Goal: Task Accomplishment & Management: Manage account settings

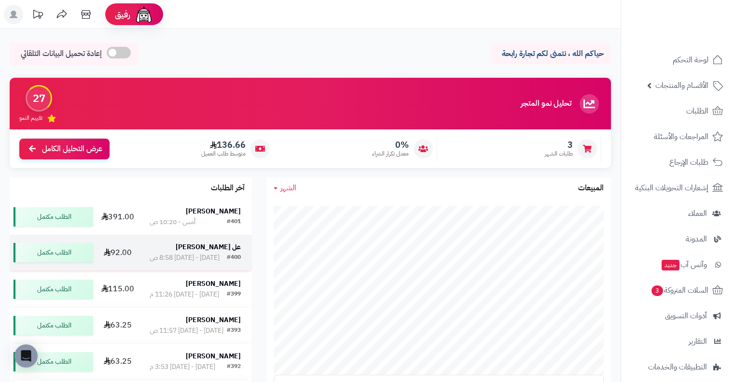
click at [228, 252] on strong "عل النمكى" at bounding box center [208, 247] width 65 height 10
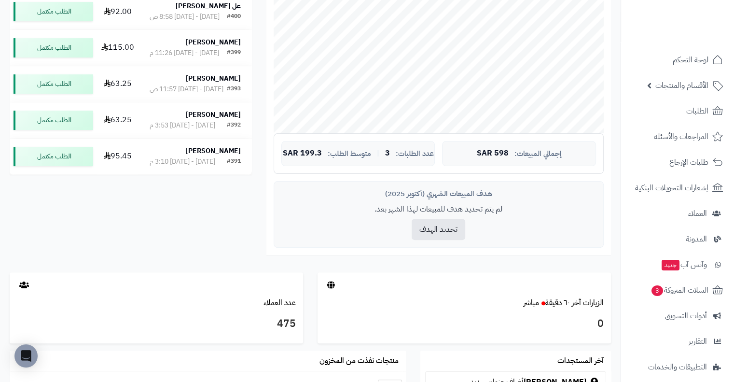
scroll to position [241, 0]
click at [697, 216] on span "العملاء" at bounding box center [697, 214] width 19 height 14
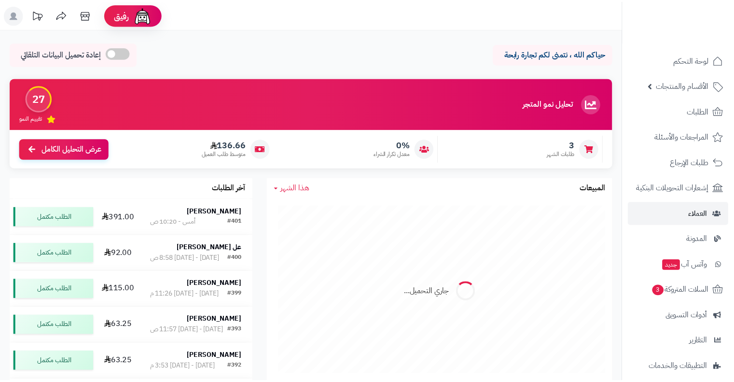
scroll to position [241, 0]
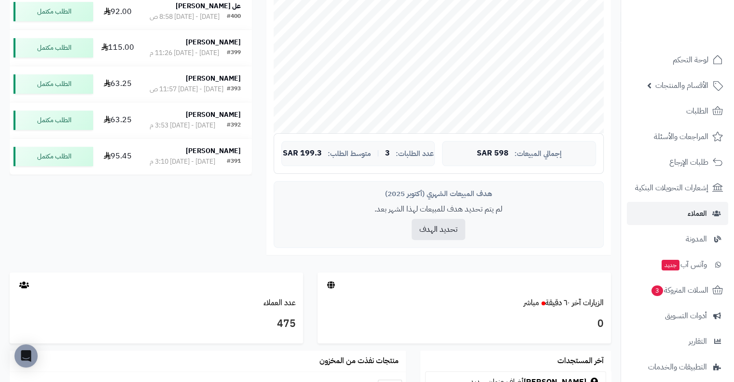
click at [602, 198] on div "هدف المبيعات الشهري (أكتوبر 2025) لم يتم تحديد هدف للمبيعات لهذا الشهر بعد. تحد…" at bounding box center [439, 214] width 330 height 67
click at [683, 106] on link "الطلبات" at bounding box center [677, 110] width 101 height 23
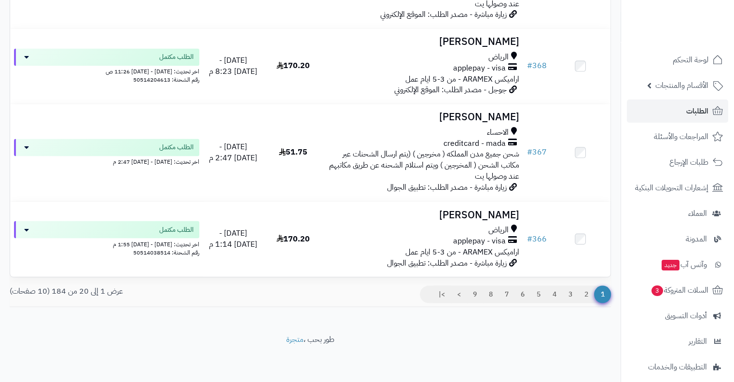
scroll to position [1624, 0]
click at [589, 292] on link "2" at bounding box center [586, 293] width 16 height 17
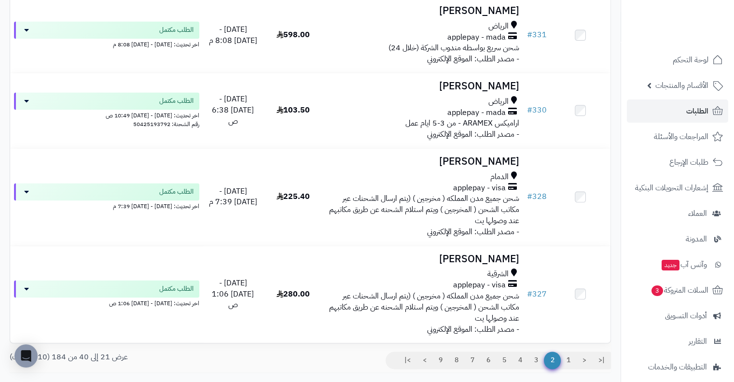
scroll to position [1514, 0]
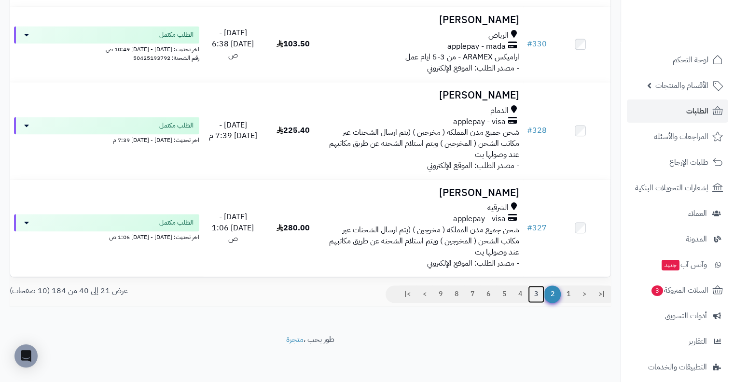
click at [537, 294] on link "3" at bounding box center [536, 293] width 16 height 17
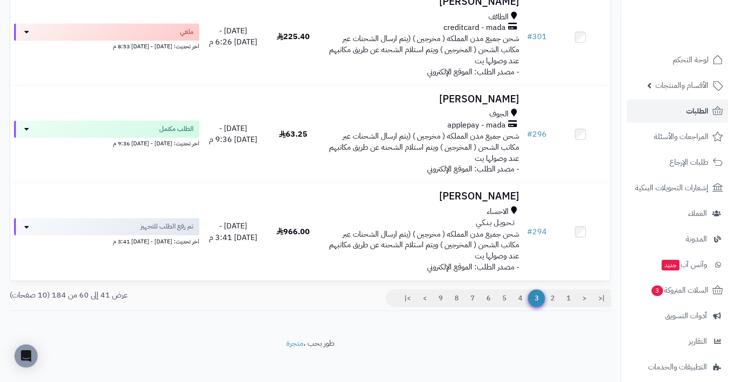
scroll to position [1614, 0]
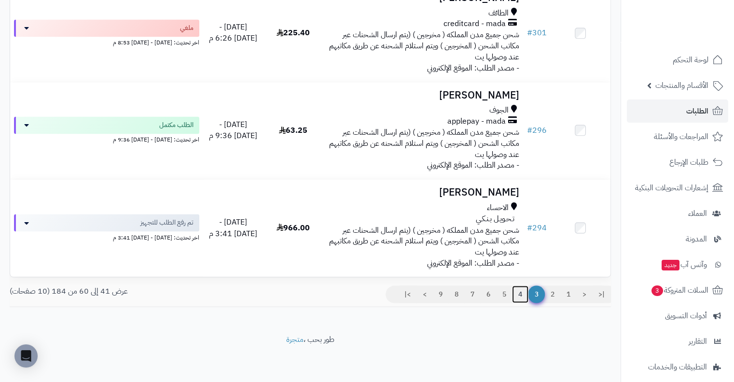
click at [517, 290] on link "4" at bounding box center [520, 293] width 16 height 17
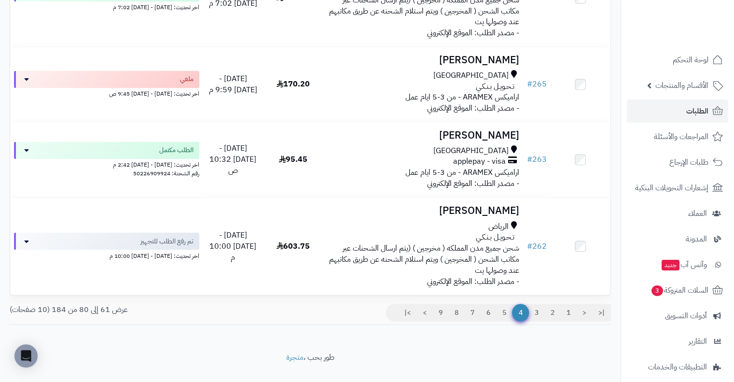
scroll to position [1636, 0]
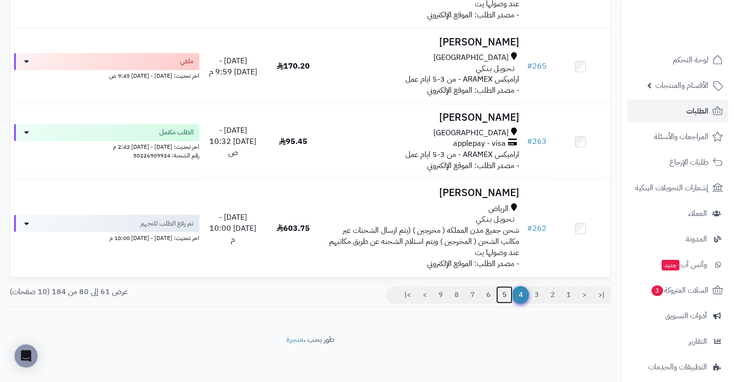
click at [503, 294] on link "5" at bounding box center [504, 294] width 16 height 17
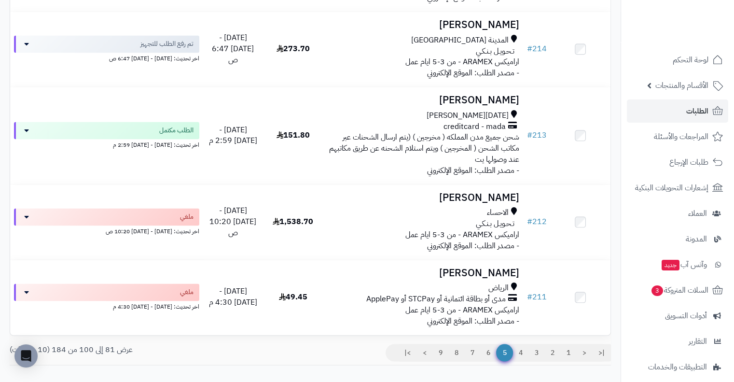
scroll to position [1544, 0]
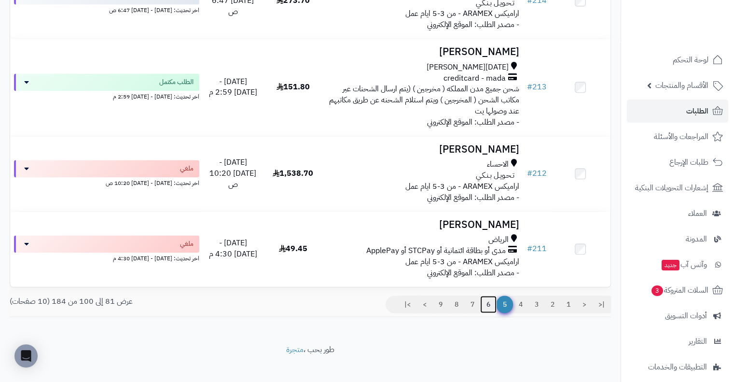
click at [483, 305] on link "6" at bounding box center [488, 303] width 16 height 17
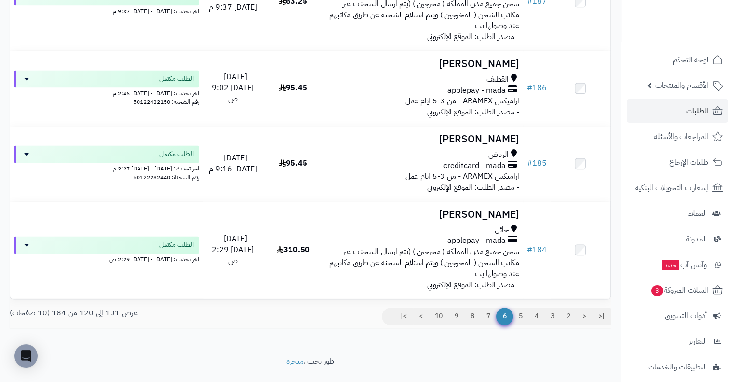
scroll to position [1492, 0]
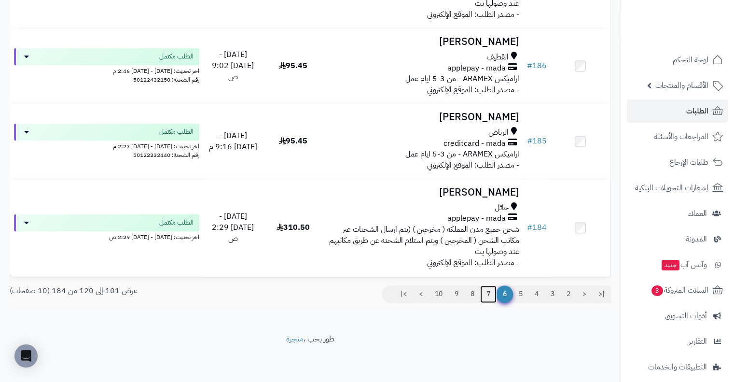
click at [486, 294] on link "7" at bounding box center [488, 293] width 16 height 17
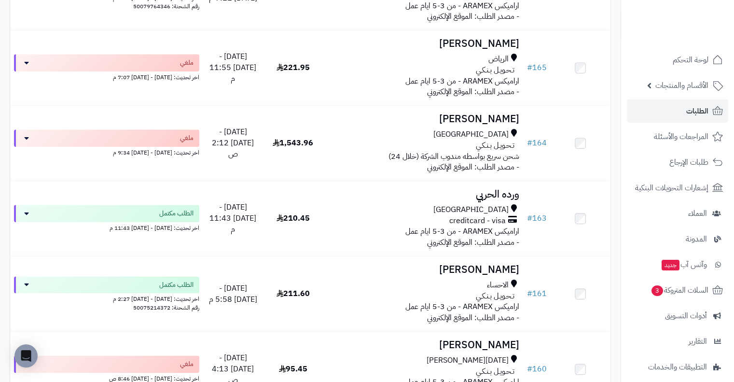
scroll to position [1470, 0]
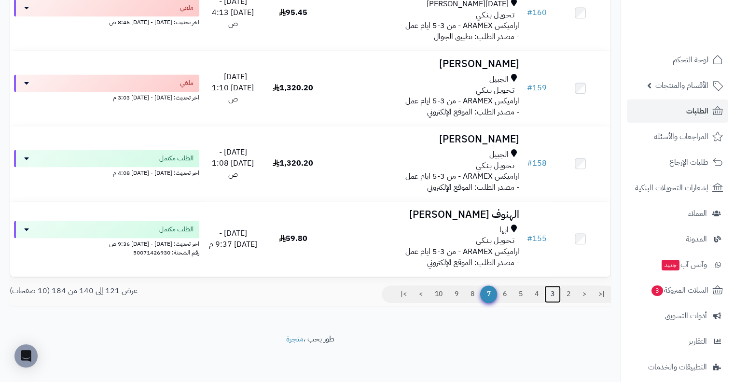
click at [548, 293] on link "3" at bounding box center [552, 293] width 16 height 17
